Goal: Task Accomplishment & Management: Complete application form

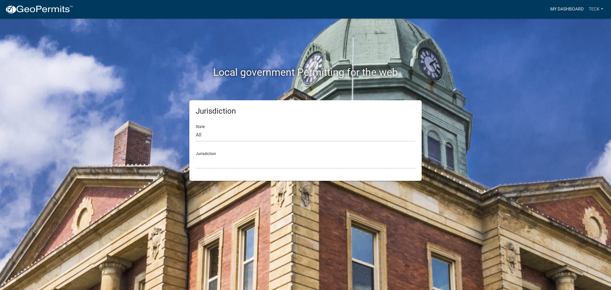
click at [576, 10] on link "My Dashboard" at bounding box center [567, 9] width 39 height 12
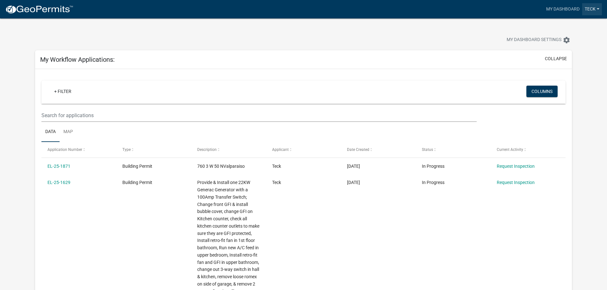
click at [584, 11] on link "Teck" at bounding box center [592, 9] width 20 height 12
click at [588, 6] on link "Teck" at bounding box center [592, 9] width 20 height 12
click at [50, 7] on img at bounding box center [39, 10] width 68 height 10
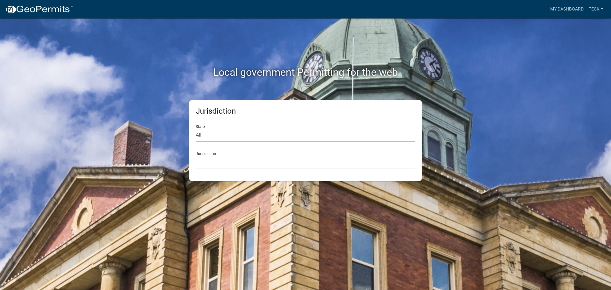
click at [251, 133] on select "All [US_STATE] [US_STATE] [US_STATE] [US_STATE] [US_STATE] [US_STATE] [US_STATE…" at bounding box center [306, 135] width 220 height 13
click at [588, 8] on link "Teck" at bounding box center [596, 9] width 20 height 12
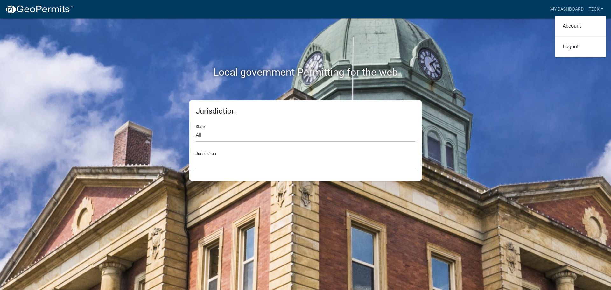
click at [246, 131] on select "All [US_STATE] [US_STATE] [US_STATE] [US_STATE] [US_STATE] [US_STATE] [US_STATE…" at bounding box center [306, 135] width 220 height 13
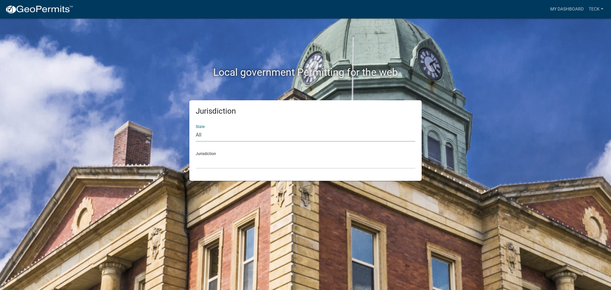
select select "[US_STATE]"
click at [196, 129] on select "All [US_STATE] [US_STATE] [US_STATE] [US_STATE] [US_STATE] [US_STATE] [US_STATE…" at bounding box center [306, 135] width 220 height 13
click at [247, 160] on select "City of [GEOGRAPHIC_DATA], [US_STATE] City of [GEOGRAPHIC_DATA], [US_STATE] Cit…" at bounding box center [306, 162] width 220 height 13
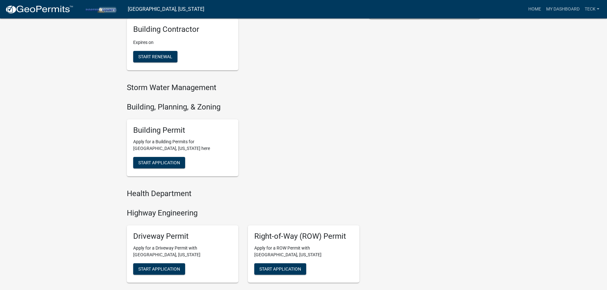
scroll to position [223, 0]
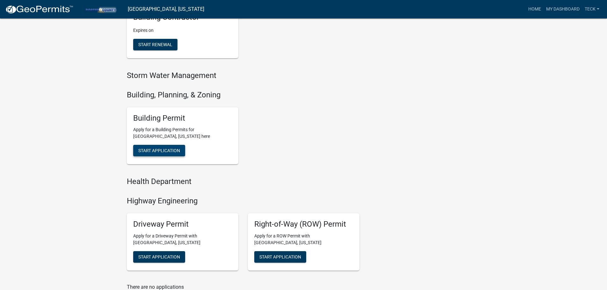
click at [179, 148] on span "Start Application" at bounding box center [159, 150] width 42 height 5
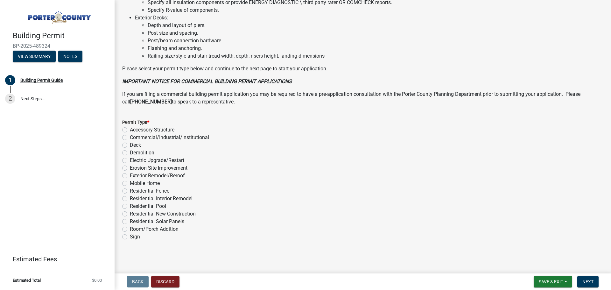
scroll to position [430, 0]
click at [148, 159] on label "Electric Upgrade/Restart" at bounding box center [157, 160] width 54 height 8
click at [134, 159] on input "Electric Upgrade/Restart" at bounding box center [132, 158] width 4 height 4
radio input "true"
click at [593, 280] on span "Next" at bounding box center [588, 281] width 11 height 5
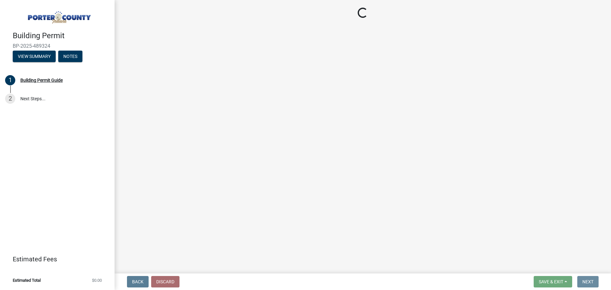
scroll to position [0, 0]
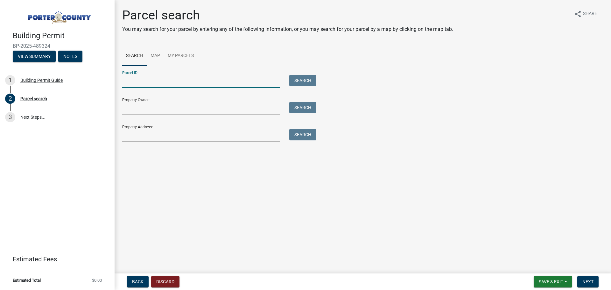
click at [254, 81] on input "Parcel ID:" at bounding box center [201, 81] width 158 height 13
type input "64-07-22-202-006.000-005"
click at [299, 78] on button "Search" at bounding box center [302, 80] width 27 height 11
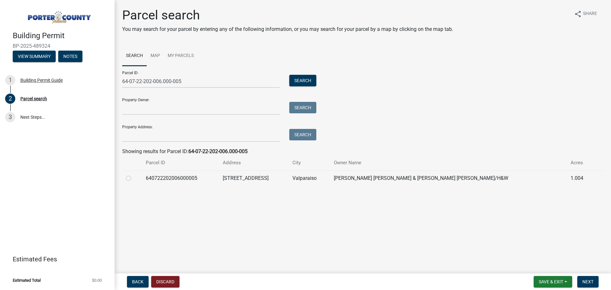
click at [131, 179] on div at bounding box center [132, 178] width 12 height 8
click at [134, 174] on label at bounding box center [134, 174] width 0 height 0
click at [134, 178] on input "radio" at bounding box center [136, 176] width 4 height 4
radio input "true"
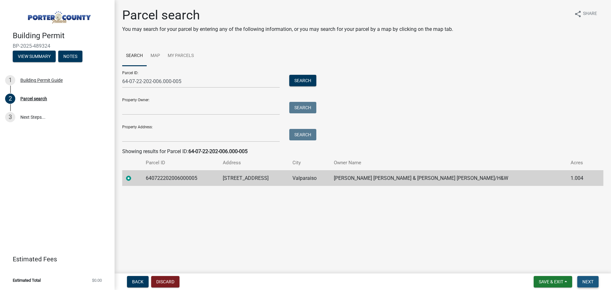
click at [593, 279] on span "Next" at bounding box center [588, 281] width 11 height 5
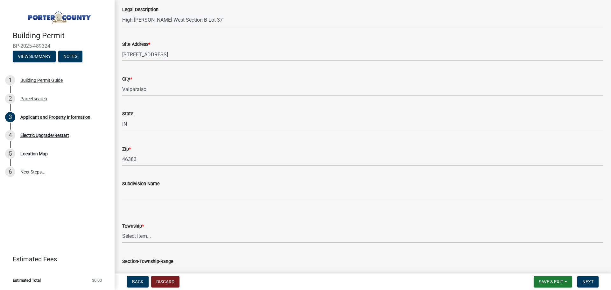
scroll to position [96, 0]
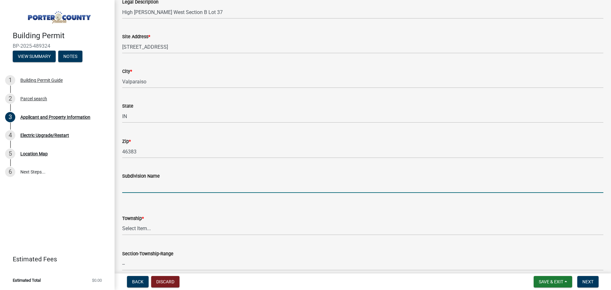
click at [295, 183] on input "Subdivision Name" at bounding box center [362, 186] width 481 height 13
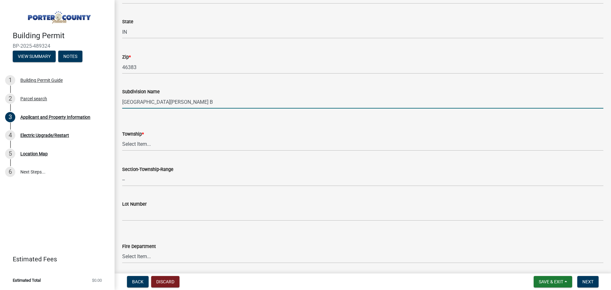
scroll to position [191, 0]
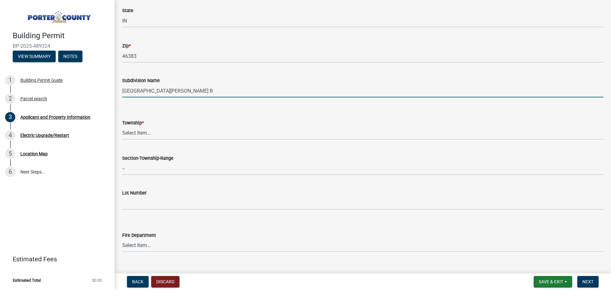
type input "[GEOGRAPHIC_DATA][PERSON_NAME] B"
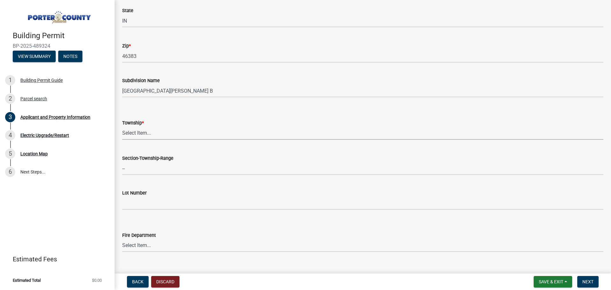
click at [136, 135] on select "Select Item... [PERSON_NAME][GEOGRAPHIC_DATA] [PERSON_NAME][GEOGRAPHIC_DATA] [G…" at bounding box center [362, 133] width 481 height 13
click at [122, 127] on select "Select Item... [PERSON_NAME][GEOGRAPHIC_DATA] [PERSON_NAME][GEOGRAPHIC_DATA] [G…" at bounding box center [362, 133] width 481 height 13
select select "dab8d744-4e32-40c1-942b-b7c1ea7347cb"
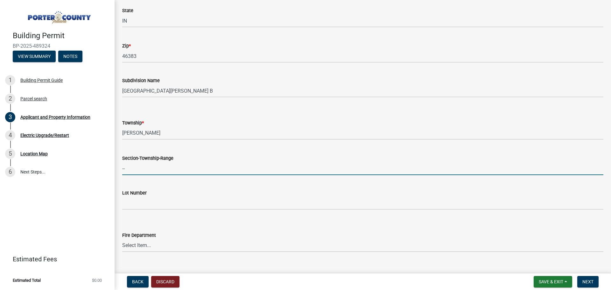
click at [157, 172] on input "--" at bounding box center [362, 168] width 481 height 13
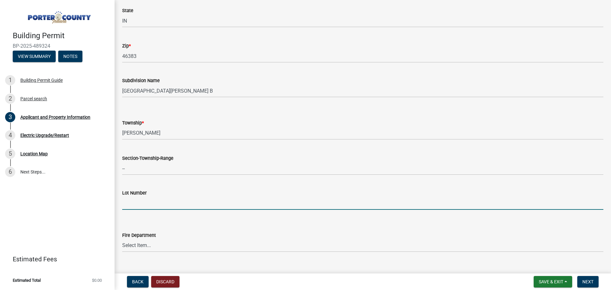
click at [137, 202] on input "Lot Number" at bounding box center [362, 203] width 481 height 13
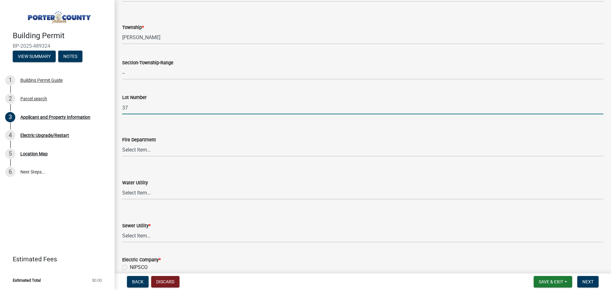
scroll to position [318, 0]
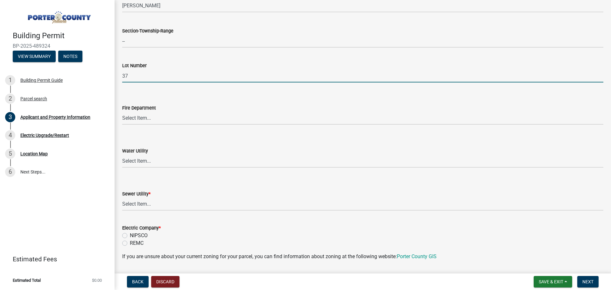
type input "37"
click at [132, 242] on label "REMC" at bounding box center [137, 243] width 14 height 8
click at [132, 242] on input "REMC" at bounding box center [132, 241] width 4 height 4
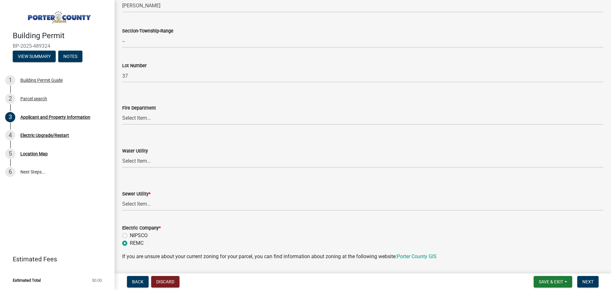
radio input "true"
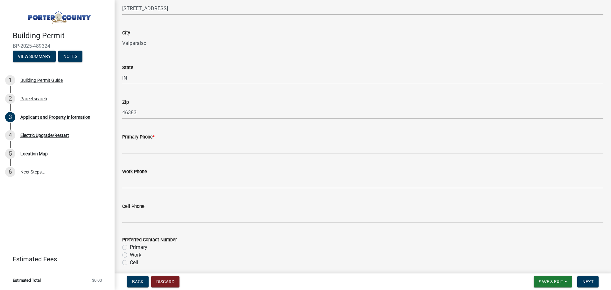
scroll to position [710, 0]
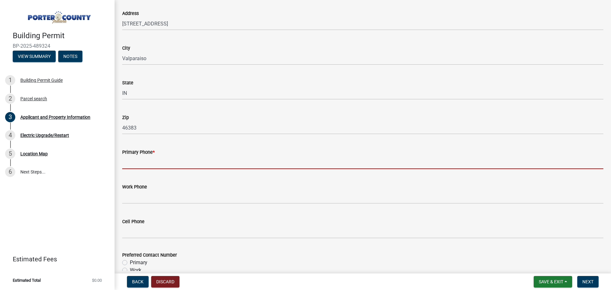
click at [236, 161] on input "Primary Phone *" at bounding box center [362, 162] width 481 height 13
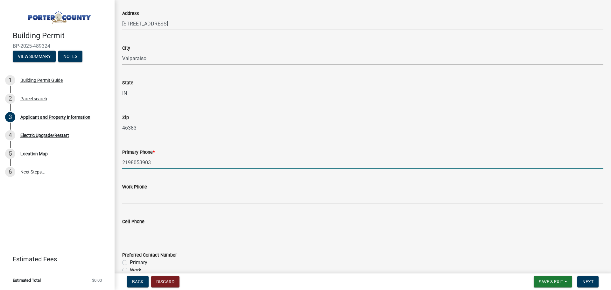
scroll to position [806, 0]
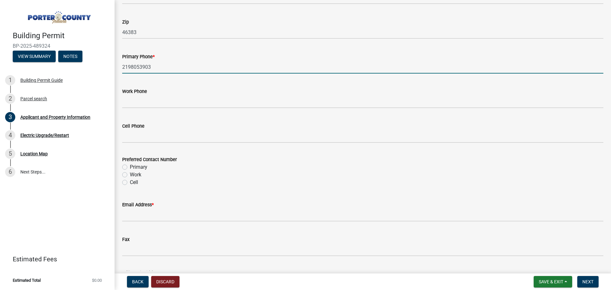
type input "2198053903"
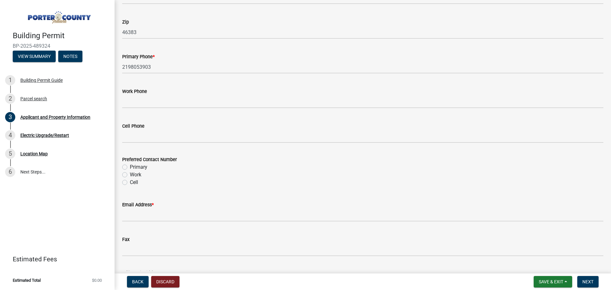
click at [138, 166] on label "Primary" at bounding box center [139, 167] width 18 height 8
click at [134, 166] on input "Primary" at bounding box center [132, 165] width 4 height 4
radio input "true"
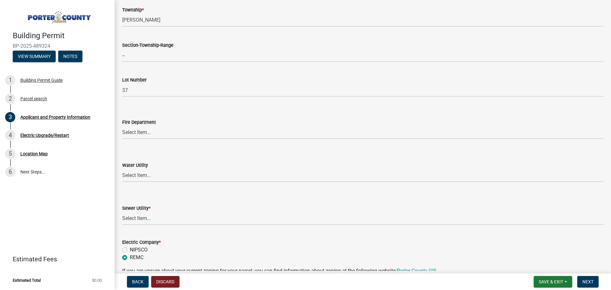
scroll to position [360, 0]
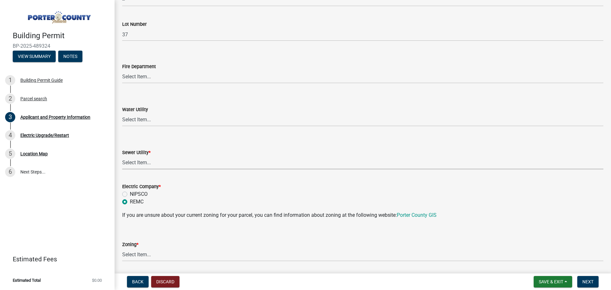
click at [211, 161] on select "Select Item... Aqua [US_STATE] Inc Damon Run Falling Waters Lake Eliza - LEACD …" at bounding box center [362, 162] width 481 height 13
click at [122, 156] on select "Select Item... Aqua [US_STATE] Inc Damon Run Falling Waters Lake Eliza - LEACD …" at bounding box center [362, 162] width 481 height 13
select select "ea6751d4-6bf7-4a16-89ee-f7801ab82aa1"
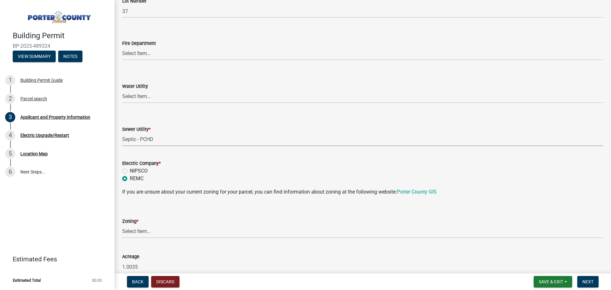
scroll to position [455, 0]
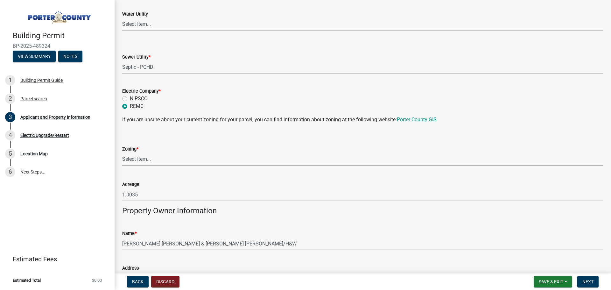
click at [186, 165] on select "Select Item... A1 A2 CH CM CN I1 I2 I3 IN MP OT P1 P2 PUD R1 R2 R3 R4 RL RR" at bounding box center [362, 159] width 481 height 13
click at [182, 160] on select "Select Item... A1 A2 CH CM CN I1 I2 I3 IN MP OT P1 P2 PUD R1 R2 R3 R4 RL RR" at bounding box center [362, 159] width 481 height 13
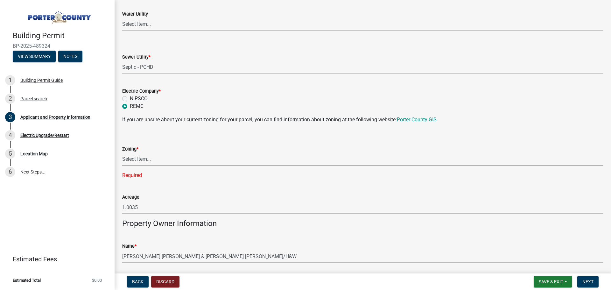
click at [184, 158] on select "Select Item... A1 A2 CH CM CN I1 I2 I3 IN MP OT P1 P2 PUD R1 R2 R3 R4 RL RR" at bounding box center [362, 159] width 481 height 13
click at [122, 153] on select "Select Item... A1 A2 CH CM CN I1 I2 I3 IN MP OT P1 P2 PUD R1 R2 R3 R4 RL RR" at bounding box center [362, 159] width 481 height 13
select select "92efe679-05f4-414a-9426-51627fba5de6"
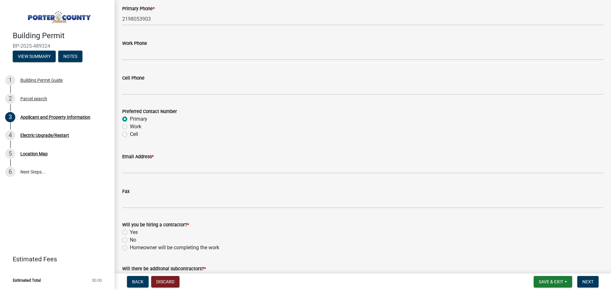
scroll to position [901, 0]
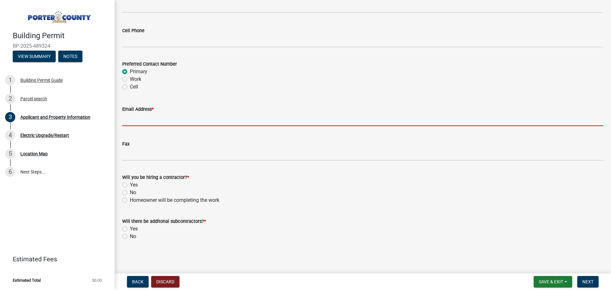
click at [233, 117] on input "Email Address *" at bounding box center [362, 119] width 481 height 13
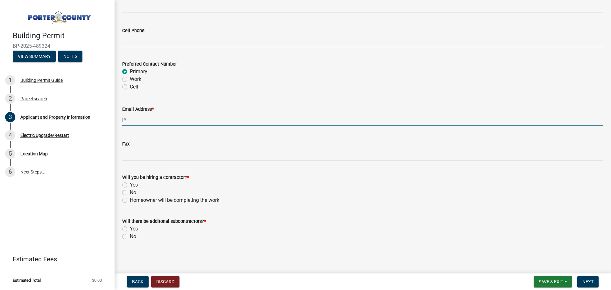
type input "[PERSON_NAME][EMAIL_ADDRESS][DOMAIN_NAME]"
click at [134, 186] on label "Yes" at bounding box center [134, 185] width 8 height 8
click at [134, 185] on input "Yes" at bounding box center [132, 183] width 4 height 4
radio input "true"
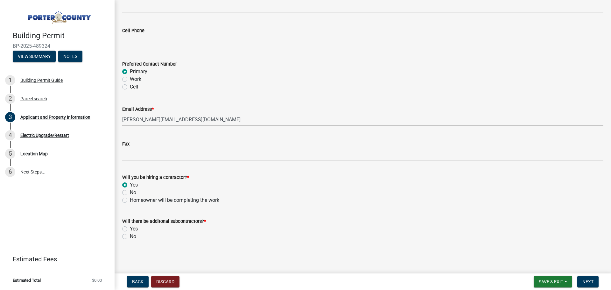
click at [129, 234] on div "No" at bounding box center [362, 237] width 481 height 8
click at [130, 238] on label "No" at bounding box center [133, 237] width 6 height 8
click at [130, 237] on input "No" at bounding box center [132, 235] width 4 height 4
radio input "true"
click at [592, 279] on button "Next" at bounding box center [588, 281] width 21 height 11
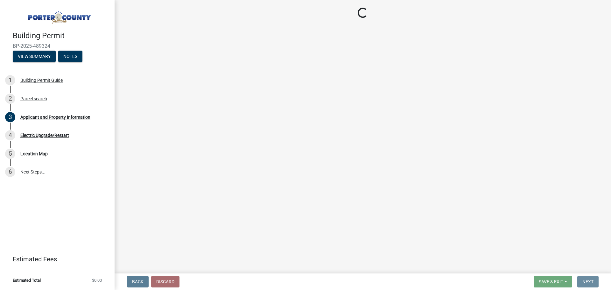
scroll to position [0, 0]
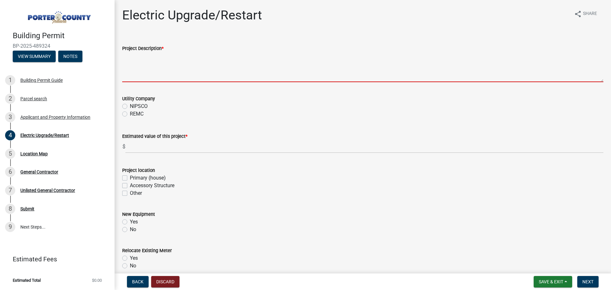
click at [202, 75] on textarea "Project Description *" at bounding box center [362, 67] width 481 height 30
click at [126, 113] on div "Utility Company NIPSCO REMC" at bounding box center [362, 106] width 481 height 23
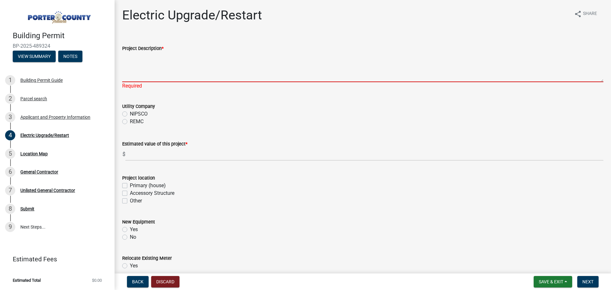
click at [160, 80] on textarea "Project Description *" at bounding box center [362, 67] width 481 height 30
type textarea "P"
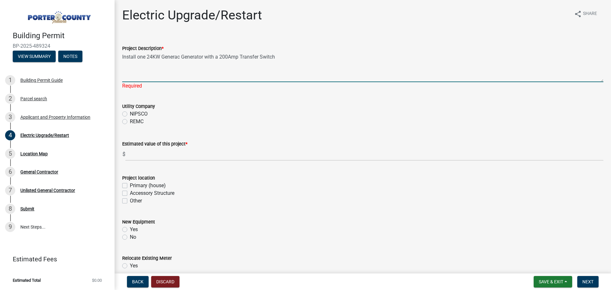
type textarea "Install one 24KW Generac Generator with a 200Amp Transfer Switch"
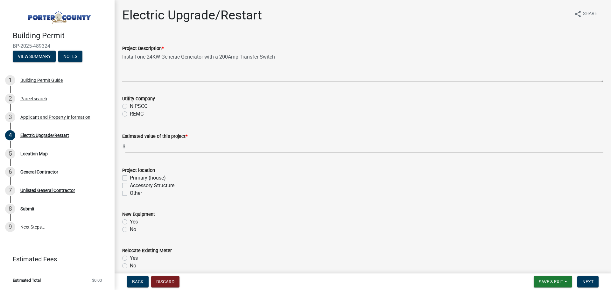
click at [134, 121] on wm-data-entity-input "Utility Company NIPSCO REMC" at bounding box center [362, 105] width 481 height 36
click at [136, 113] on label "REMC" at bounding box center [137, 114] width 14 height 8
click at [134, 113] on input "REMC" at bounding box center [132, 112] width 4 height 4
radio input "true"
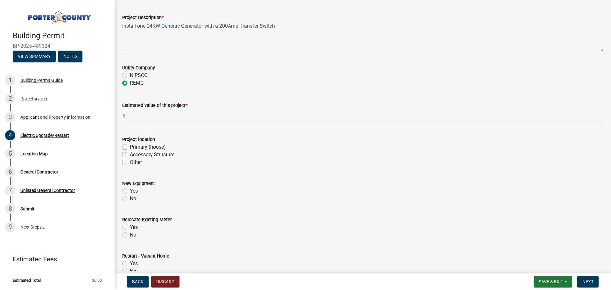
scroll to position [32, 0]
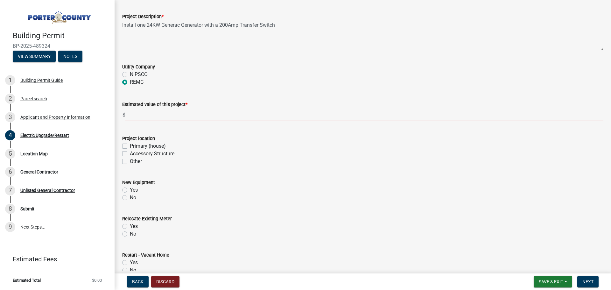
click at [177, 111] on input "text" at bounding box center [364, 114] width 478 height 13
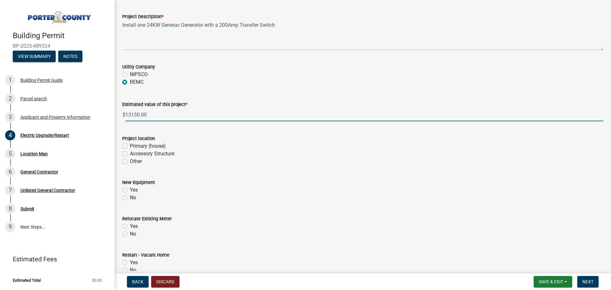
type input "13150"
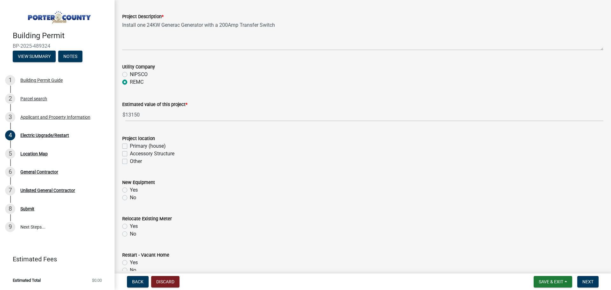
click at [140, 145] on label "Primary (house)" at bounding box center [148, 146] width 36 height 8
click at [134, 145] on input "Primary (house)" at bounding box center [132, 144] width 4 height 4
checkbox input "true"
checkbox input "false"
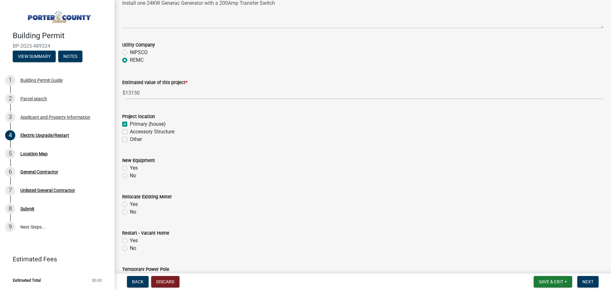
scroll to position [64, 0]
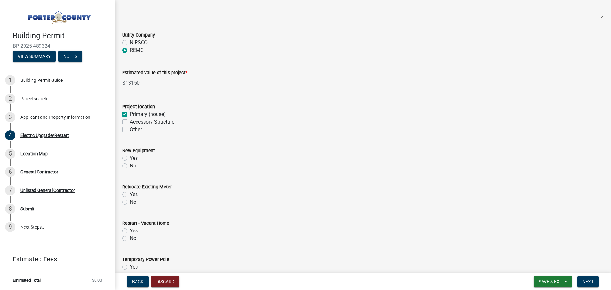
click at [134, 158] on label "Yes" at bounding box center [134, 158] width 8 height 8
click at [134, 158] on input "Yes" at bounding box center [132, 156] width 4 height 4
radio input "true"
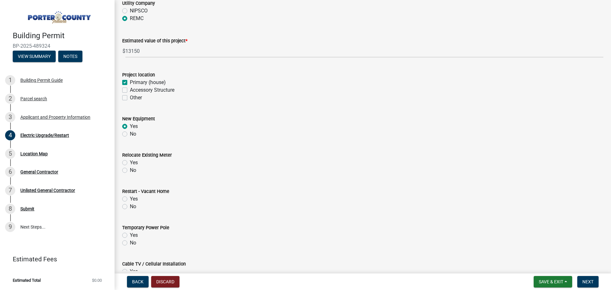
click at [134, 169] on label "No" at bounding box center [133, 171] width 6 height 8
click at [134, 169] on input "No" at bounding box center [132, 169] width 4 height 4
radio input "true"
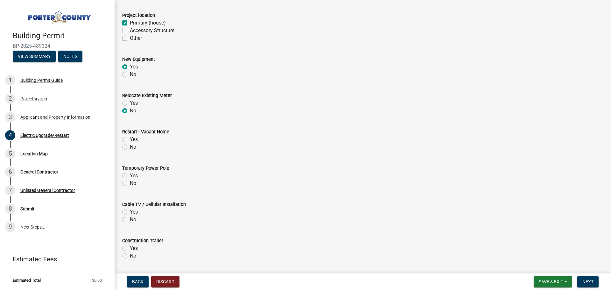
scroll to position [159, 0]
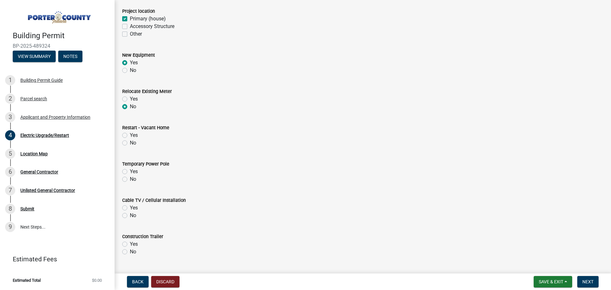
click at [131, 140] on label "No" at bounding box center [133, 143] width 6 height 8
click at [131, 140] on input "No" at bounding box center [132, 141] width 4 height 4
radio input "true"
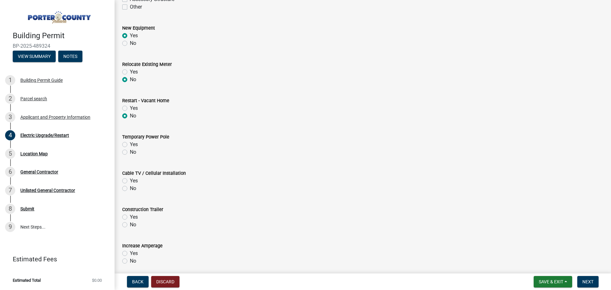
scroll to position [223, 0]
click at [133, 115] on label "No" at bounding box center [133, 116] width 6 height 8
click at [133, 115] on input "No" at bounding box center [132, 114] width 4 height 4
radio input "true"
click at [131, 154] on label "No" at bounding box center [133, 152] width 6 height 8
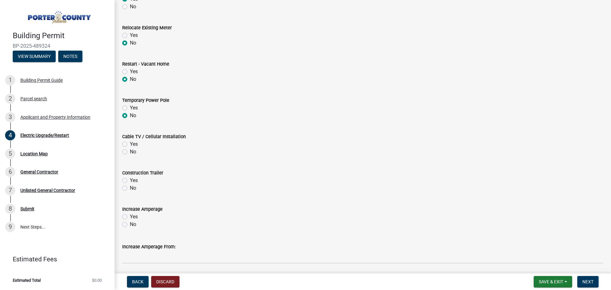
click at [131, 152] on input "No" at bounding box center [132, 150] width 4 height 4
radio input "true"
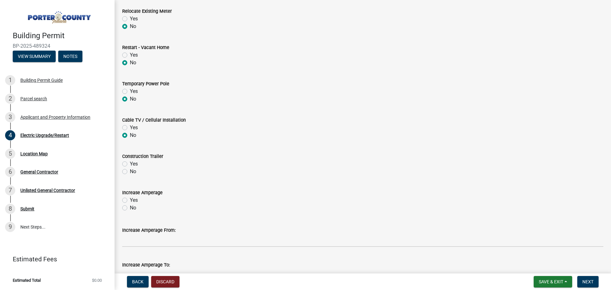
scroll to position [255, 0]
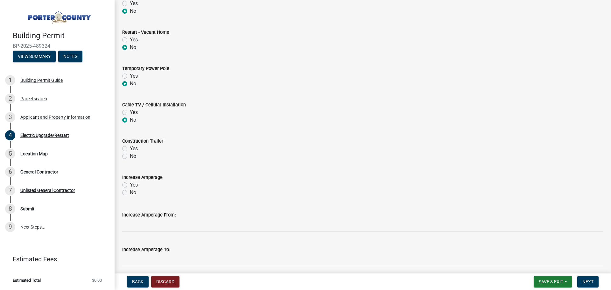
click at [131, 155] on label "No" at bounding box center [133, 157] width 6 height 8
click at [131, 155] on input "No" at bounding box center [132, 155] width 4 height 4
radio input "true"
click at [132, 194] on label "No" at bounding box center [133, 193] width 6 height 8
click at [132, 193] on input "No" at bounding box center [132, 191] width 4 height 4
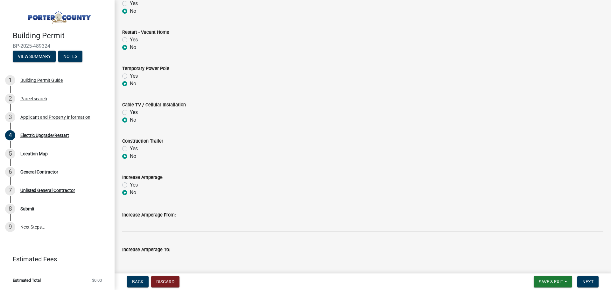
radio input "true"
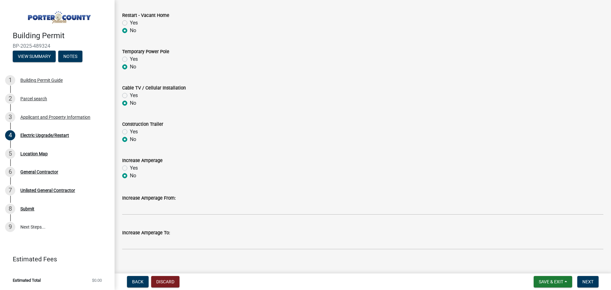
scroll to position [280, 0]
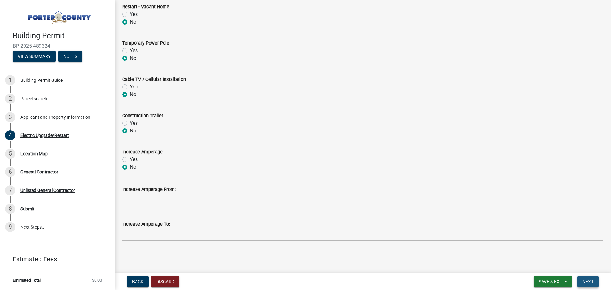
click at [591, 282] on span "Next" at bounding box center [588, 281] width 11 height 5
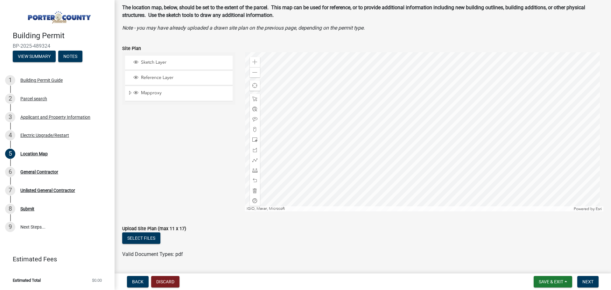
scroll to position [50, 0]
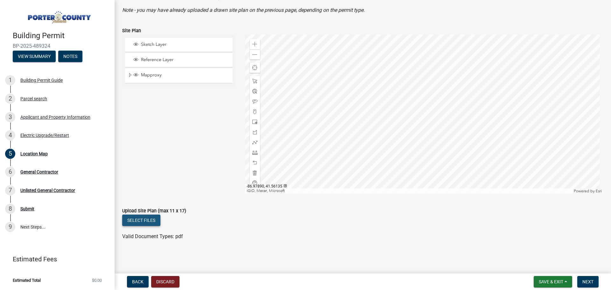
click at [152, 223] on button "Select files" at bounding box center [141, 220] width 38 height 11
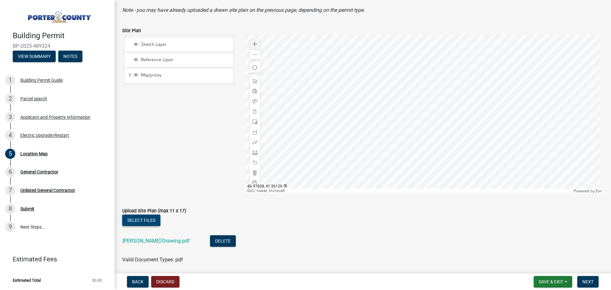
scroll to position [73, 0]
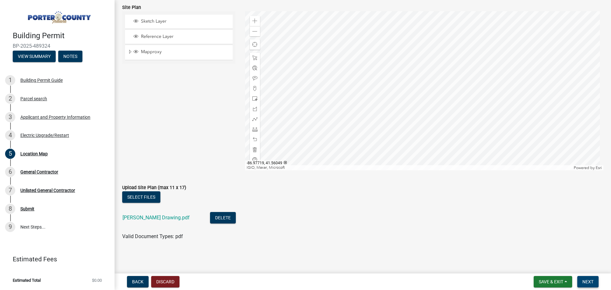
click at [592, 284] on span "Next" at bounding box center [588, 281] width 11 height 5
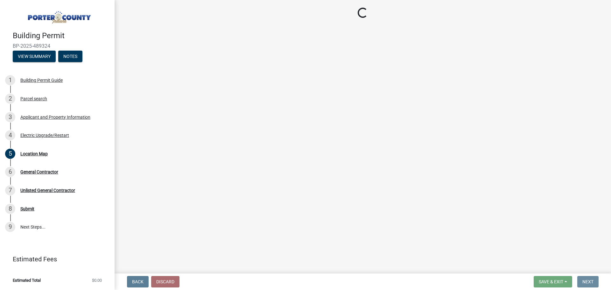
scroll to position [0, 0]
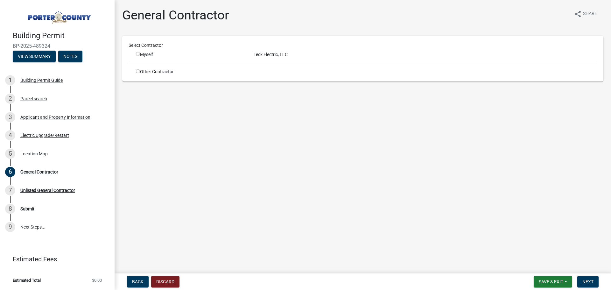
click at [138, 54] on input "radio" at bounding box center [138, 54] width 4 height 4
radio input "true"
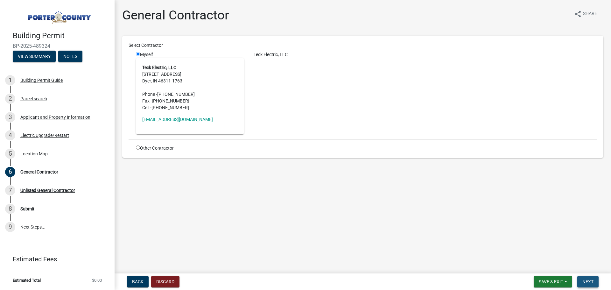
click at [585, 282] on span "Next" at bounding box center [588, 281] width 11 height 5
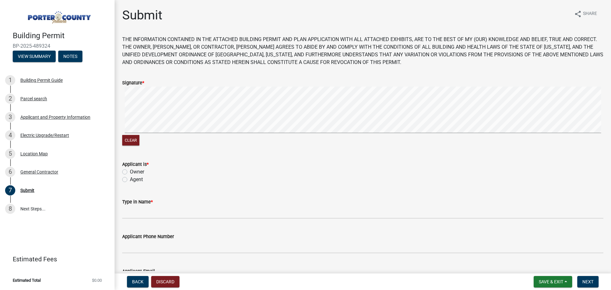
click at [128, 179] on div "Agent" at bounding box center [362, 180] width 481 height 8
click at [130, 180] on label "Agent" at bounding box center [136, 180] width 13 height 8
click at [130, 180] on input "Agent" at bounding box center [132, 178] width 4 height 4
radio input "true"
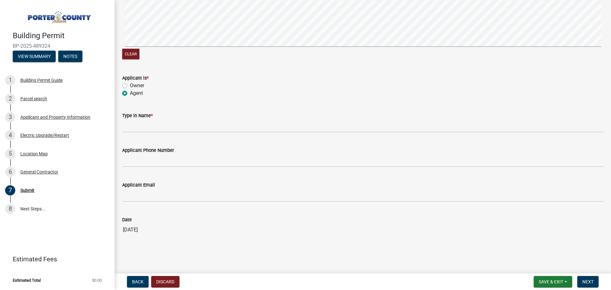
scroll to position [87, 0]
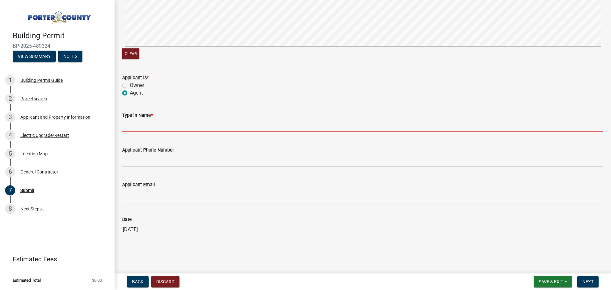
click at [169, 125] on input "Type in Name *" at bounding box center [362, 125] width 481 height 13
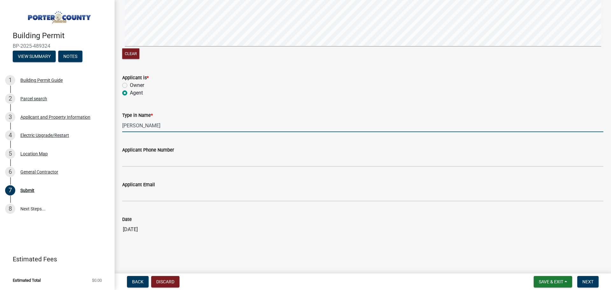
type input "[PERSON_NAME]"
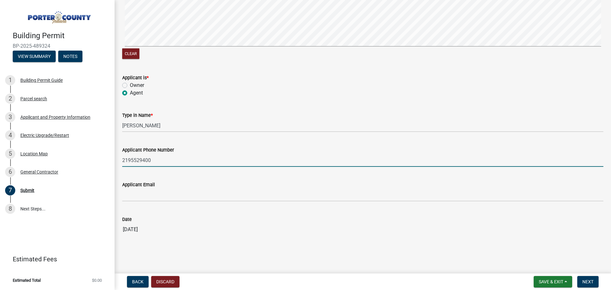
type input "2195529400"
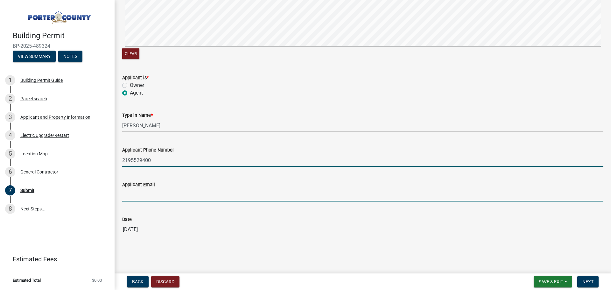
click at [137, 198] on input "Applicant Email" at bounding box center [362, 194] width 481 height 13
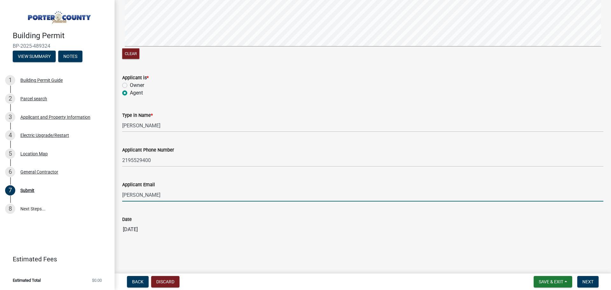
type input "[PERSON_NAME][EMAIL_ADDRESS][DOMAIN_NAME]"
click at [584, 283] on span "Next" at bounding box center [588, 281] width 11 height 5
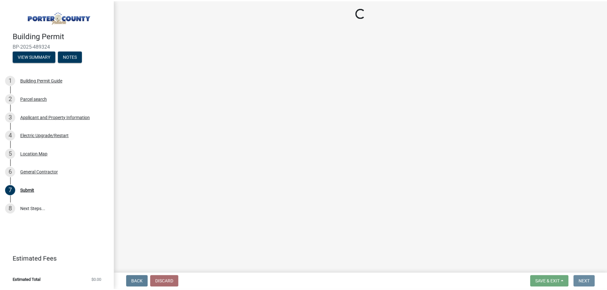
scroll to position [0, 0]
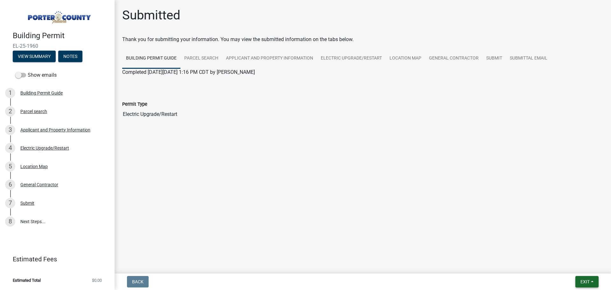
click at [583, 282] on span "Exit" at bounding box center [585, 281] width 9 height 5
click at [575, 266] on button "Save & Exit" at bounding box center [573, 265] width 51 height 15
